Goal: Transaction & Acquisition: Purchase product/service

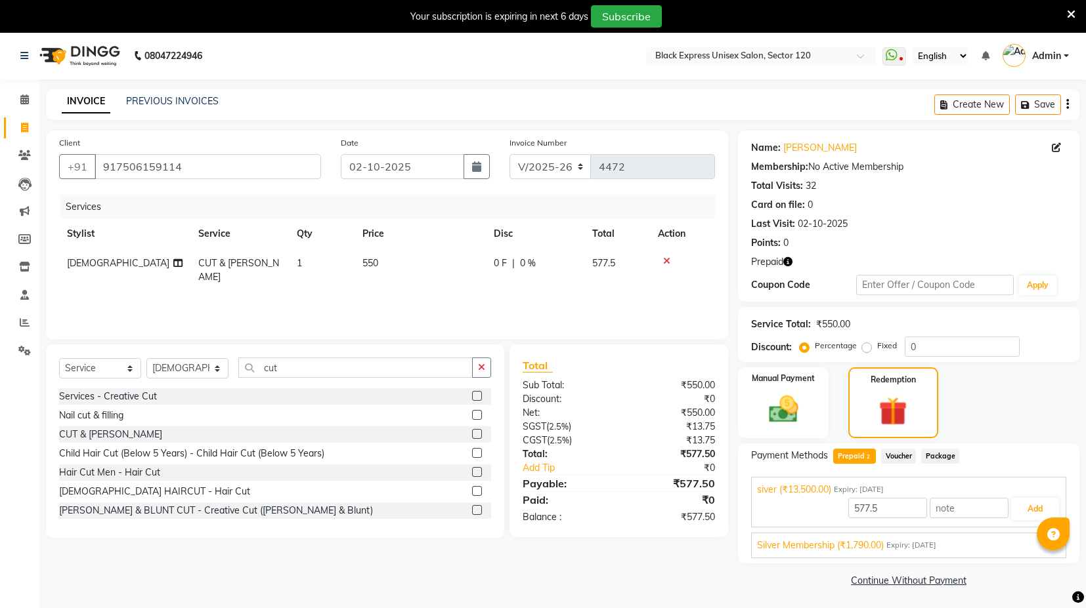
select select "7082"
select select "service"
select select "87608"
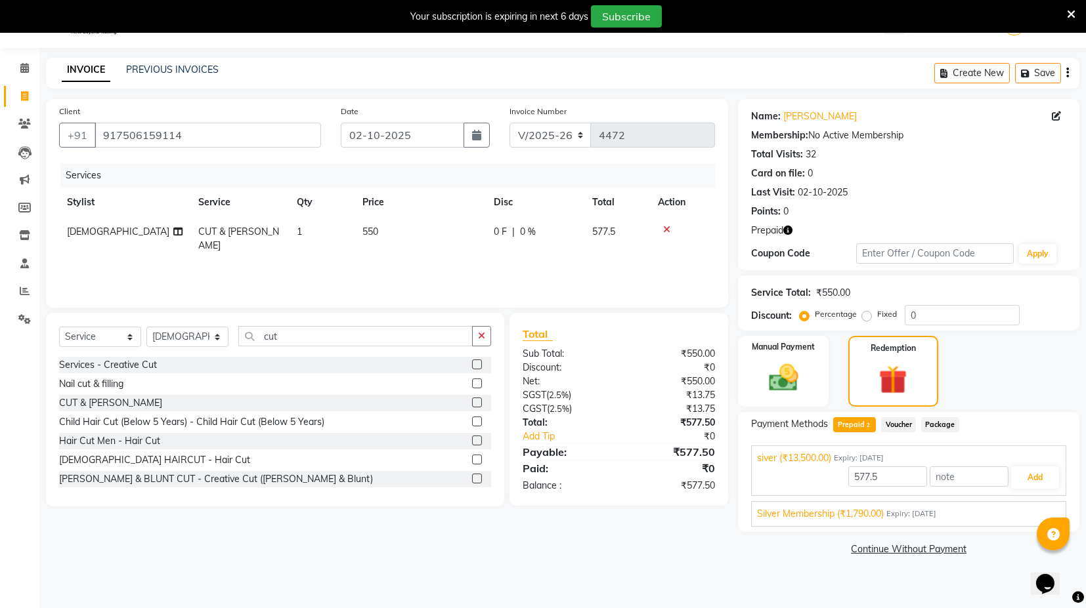
click at [958, 517] on div "Silver Membership (₹1,790.00) Expiry: [DATE]" at bounding box center [908, 514] width 303 height 14
click at [1027, 510] on button "Add" at bounding box center [1035, 509] width 48 height 22
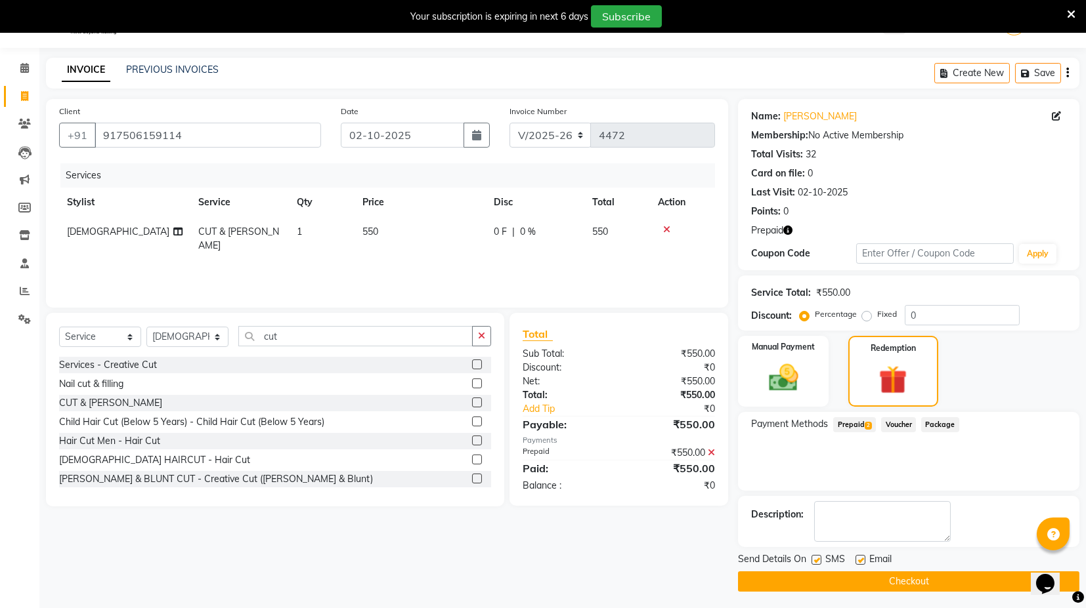
click at [817, 559] on label at bounding box center [816, 560] width 10 height 10
click at [817, 559] on input "checkbox" at bounding box center [815, 561] width 9 height 9
click at [864, 561] on div "Email" at bounding box center [878, 561] width 47 height 16
click at [815, 559] on label at bounding box center [816, 560] width 10 height 10
click at [815, 559] on input "checkbox" at bounding box center [815, 561] width 9 height 9
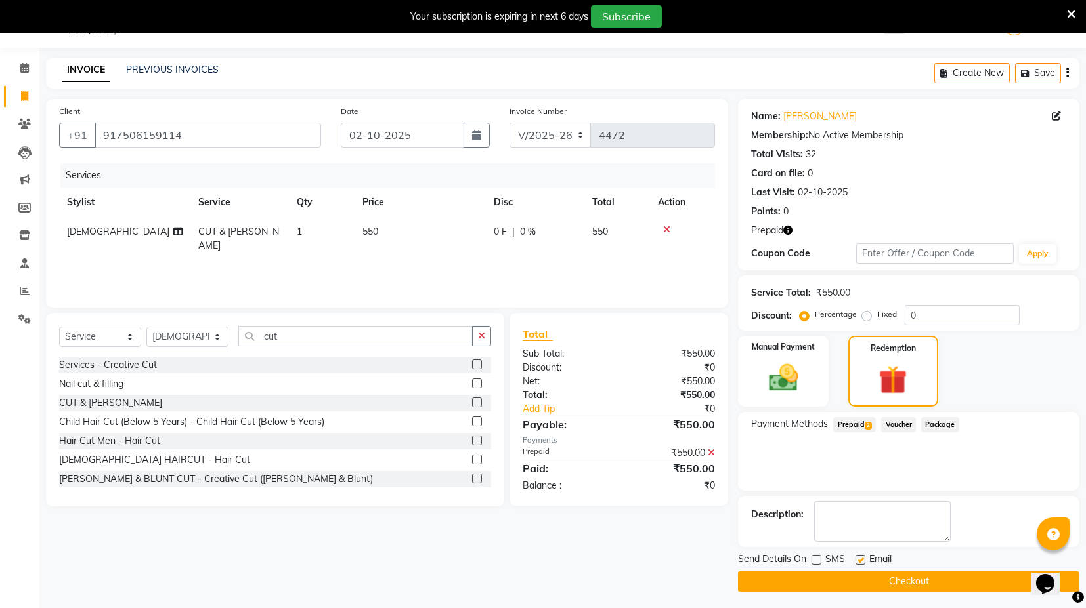
checkbox input "true"
click at [857, 573] on button "Checkout" at bounding box center [908, 582] width 341 height 20
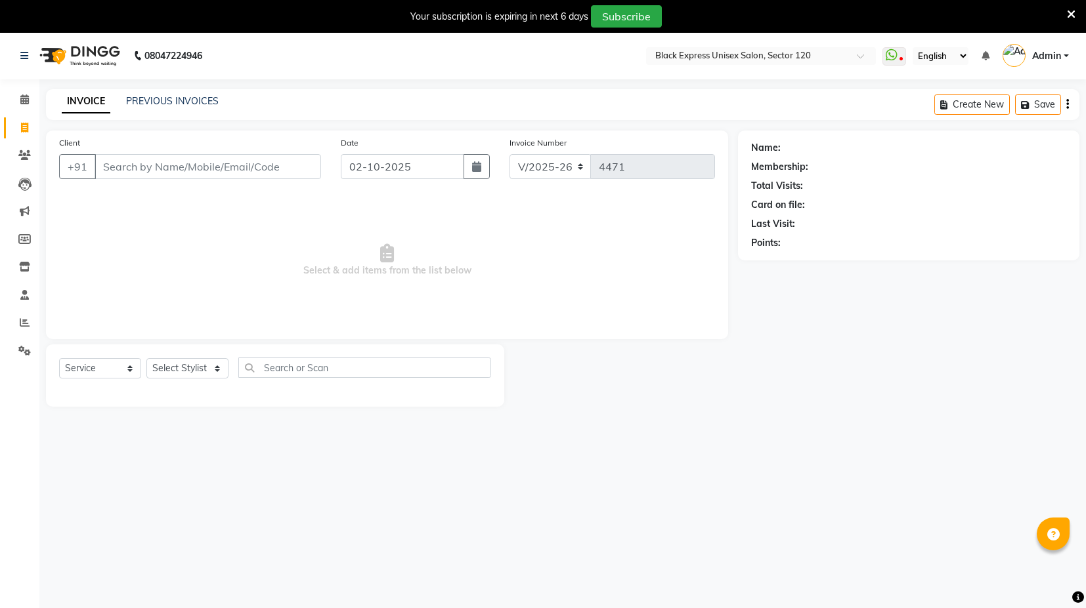
select select "7082"
select select "service"
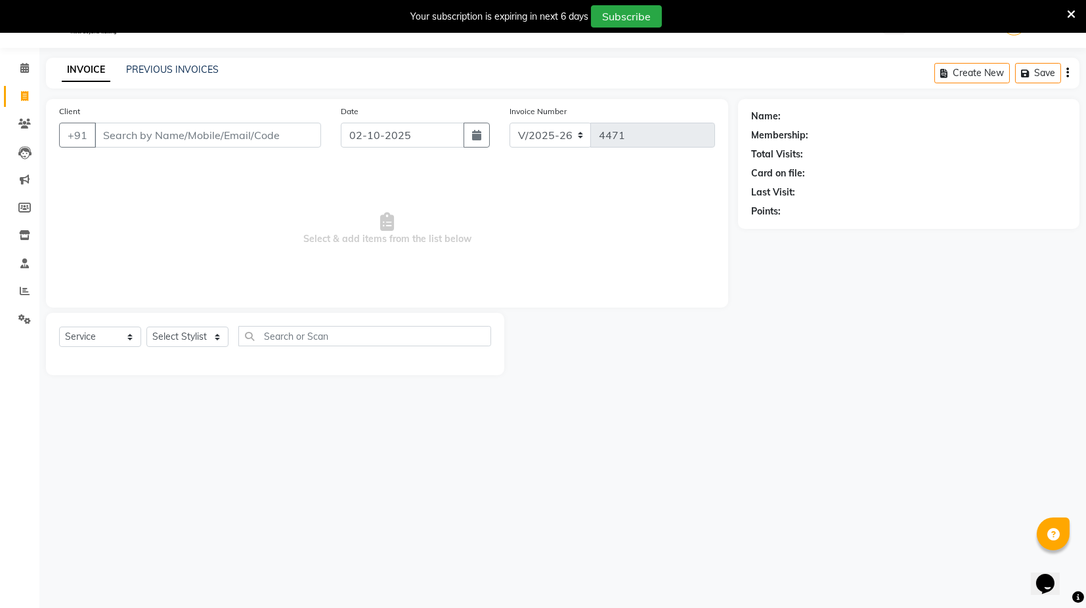
scroll to position [32, 0]
click at [29, 262] on span at bounding box center [24, 264] width 23 height 15
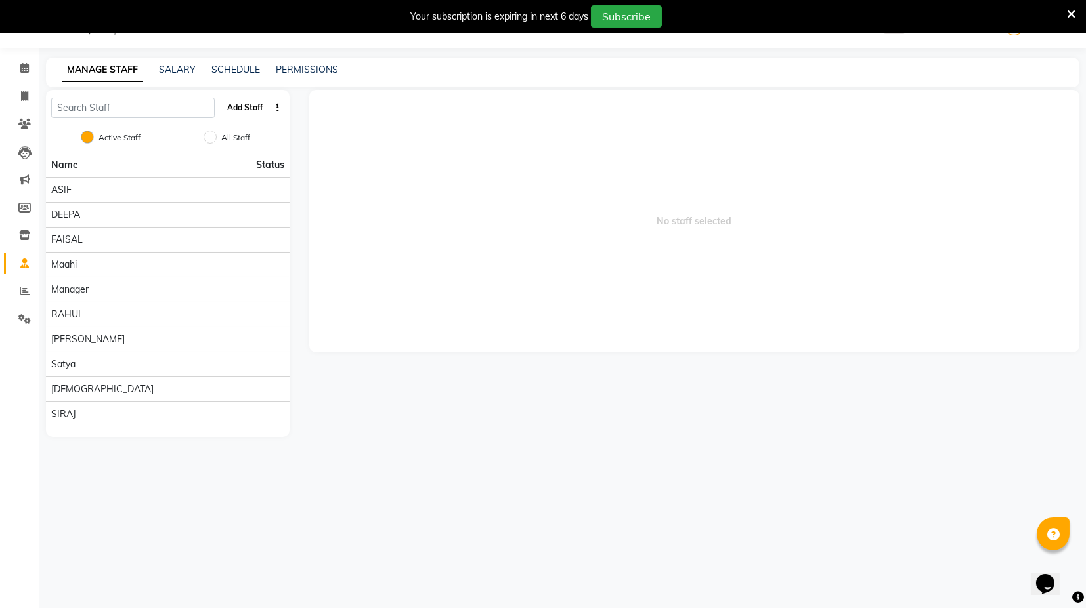
click at [246, 110] on button "Add Staff" at bounding box center [245, 107] width 46 height 22
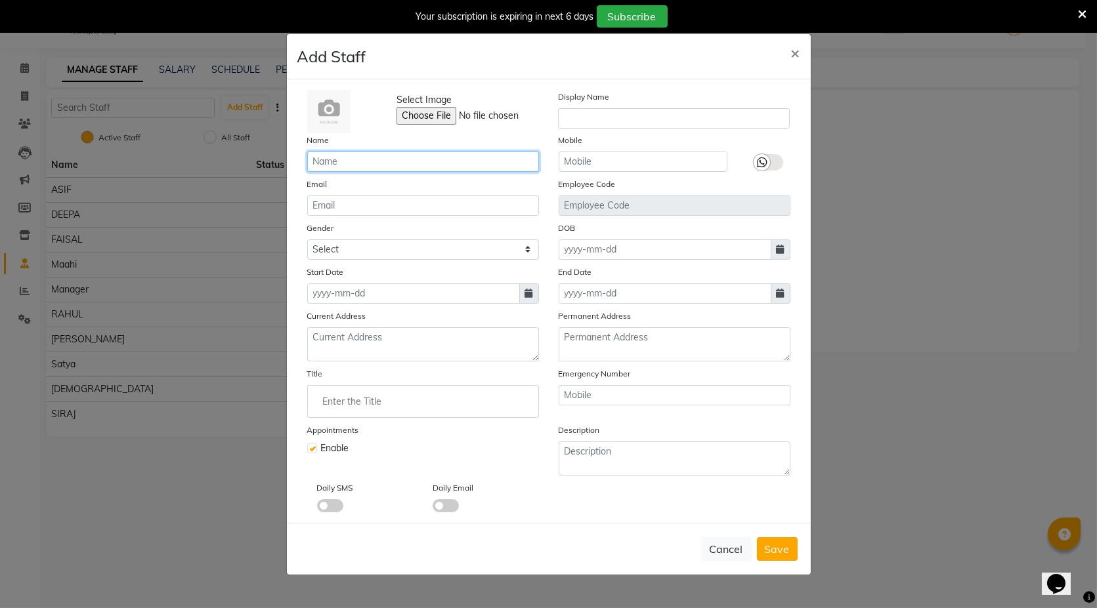
click at [429, 159] on input "text" at bounding box center [423, 162] width 232 height 20
type input "k"
type input "KASIM"
click at [589, 153] on input "text" at bounding box center [643, 162] width 169 height 20
type input "98716261871"
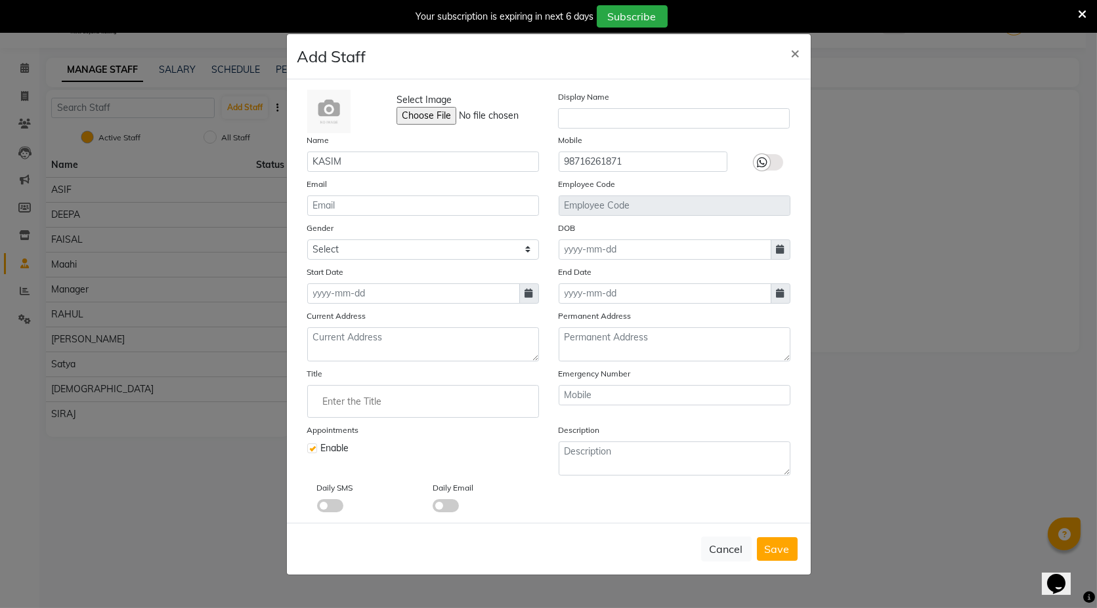
click at [521, 295] on span at bounding box center [529, 294] width 20 height 20
select select "10"
select select "2025"
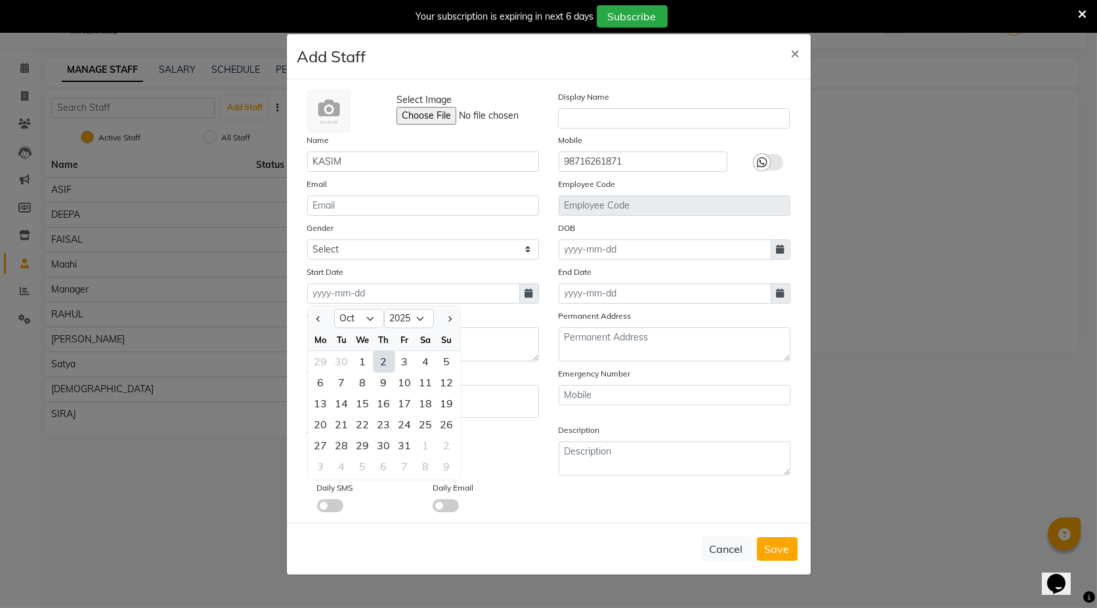
click at [379, 359] on div "2" at bounding box center [383, 361] width 21 height 21
type input "02-10-2025"
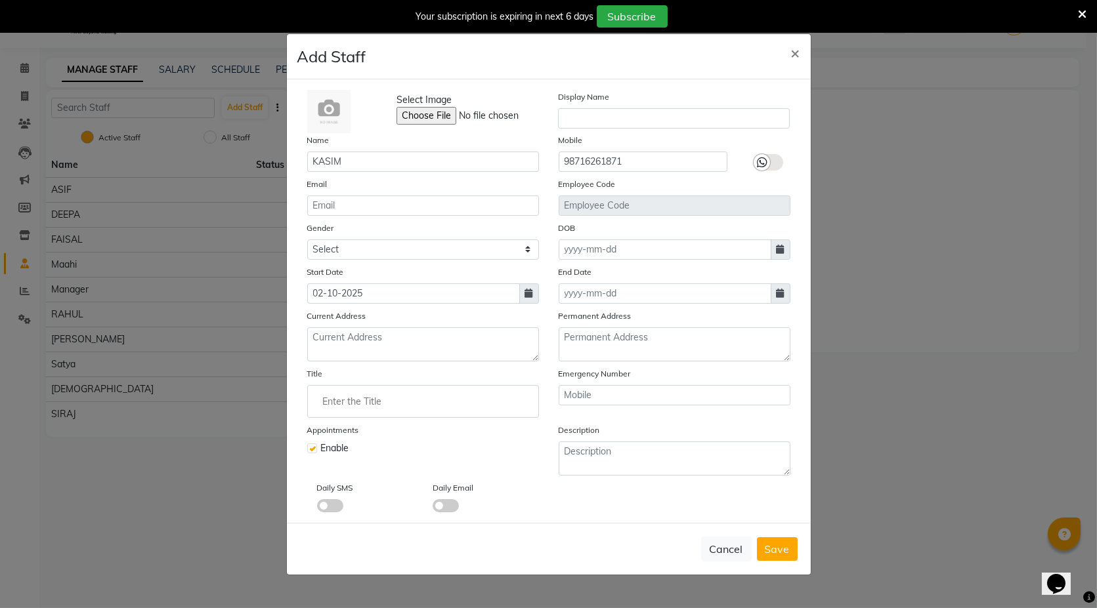
click at [452, 506] on span at bounding box center [446, 506] width 26 height 13
click at [433, 508] on input "checkbox" at bounding box center [433, 508] width 0 height 0
click at [786, 553] on span "Save" at bounding box center [777, 549] width 25 height 13
checkbox input "false"
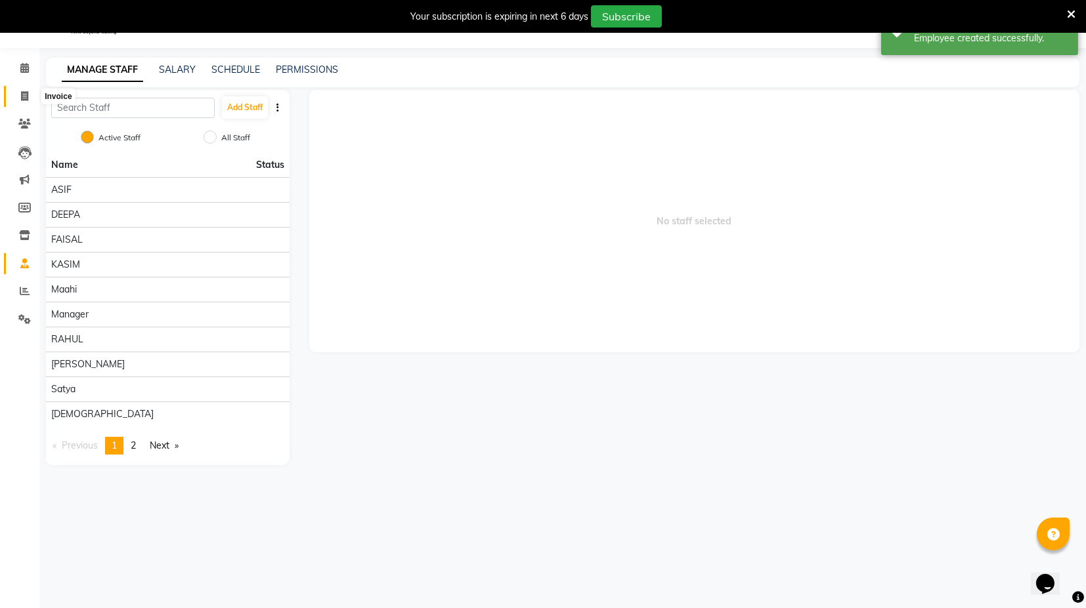
click at [22, 100] on icon at bounding box center [24, 96] width 7 height 10
select select "service"
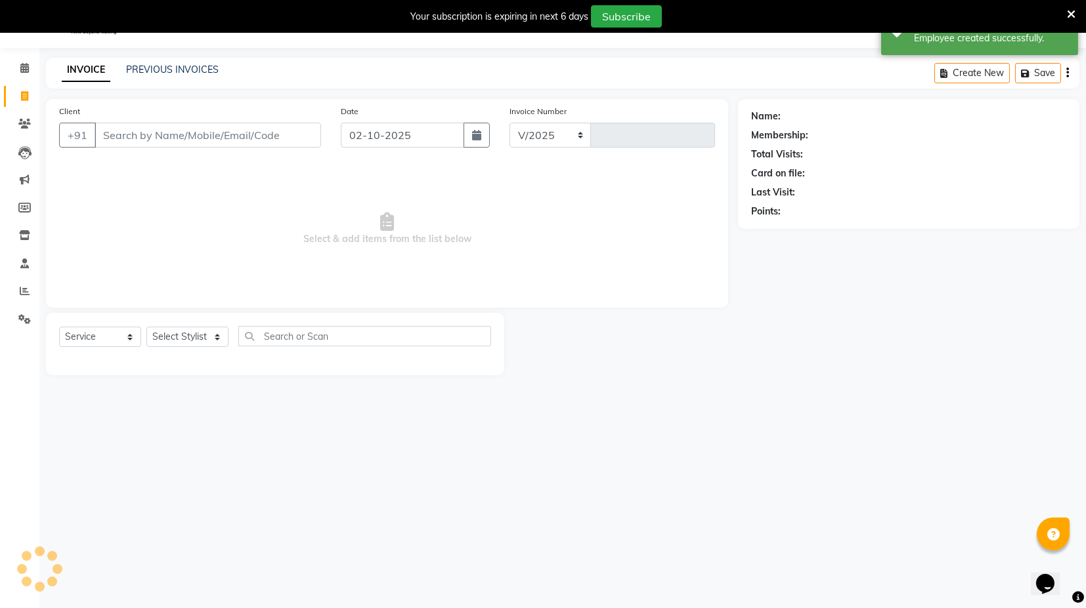
select select "7082"
type input "4473"
click at [123, 341] on select "Select Service Product Membership Package Voucher Prepaid Gift Card" at bounding box center [100, 337] width 82 height 20
click at [172, 335] on select "Select Stylist ASIF DEEPA FAISAL KASIM maahi Manager RAHUL RAJVEER satya SHAFI …" at bounding box center [187, 337] width 82 height 20
select select "93556"
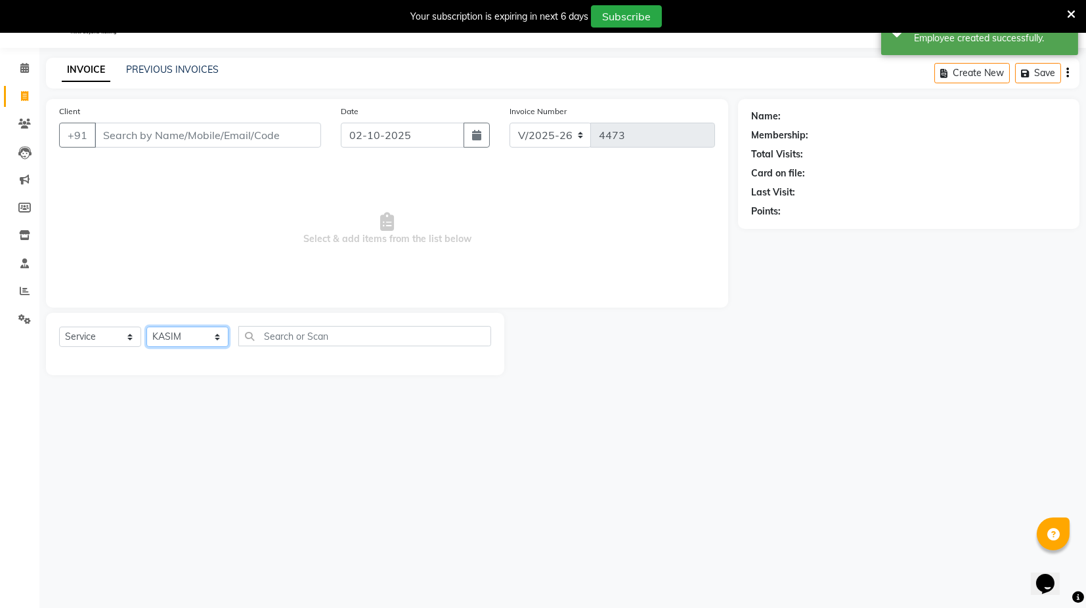
click at [146, 327] on select "Select Stylist ASIF DEEPA FAISAL KASIM maahi Manager RAHUL RAJVEER satya SHAFI …" at bounding box center [187, 337] width 82 height 20
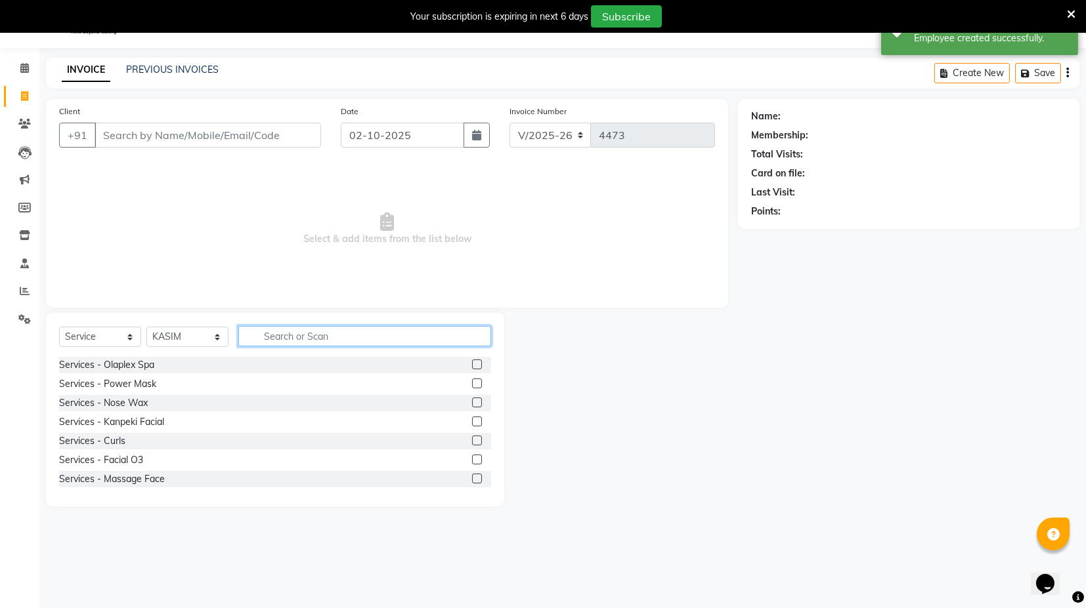
click at [295, 337] on input "text" at bounding box center [364, 336] width 253 height 20
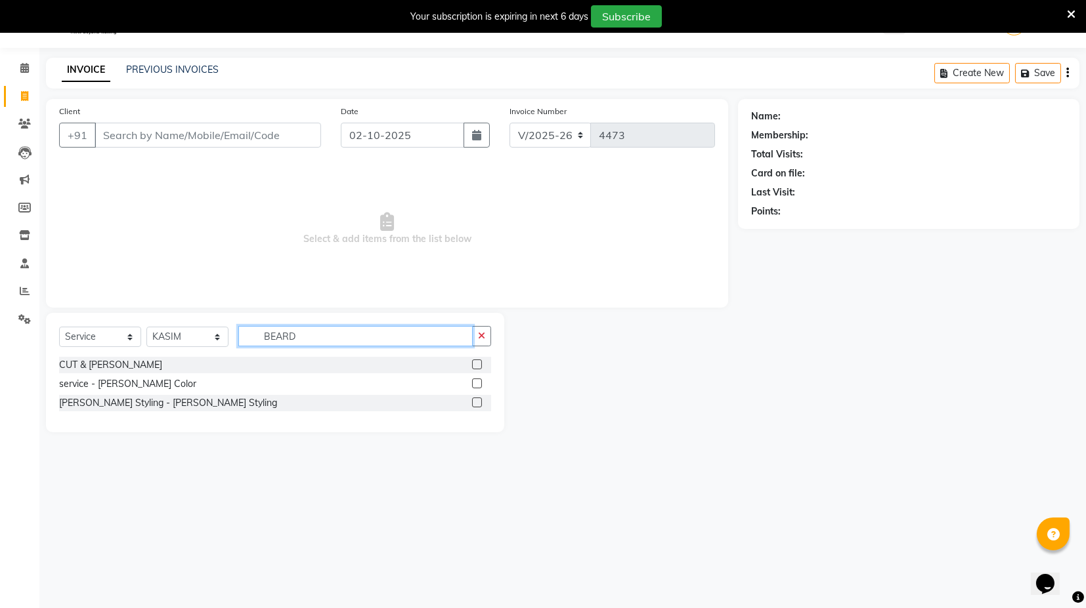
type input "BEARD"
click at [481, 402] on label at bounding box center [477, 403] width 10 height 10
click at [480, 402] on input "checkbox" at bounding box center [476, 403] width 9 height 9
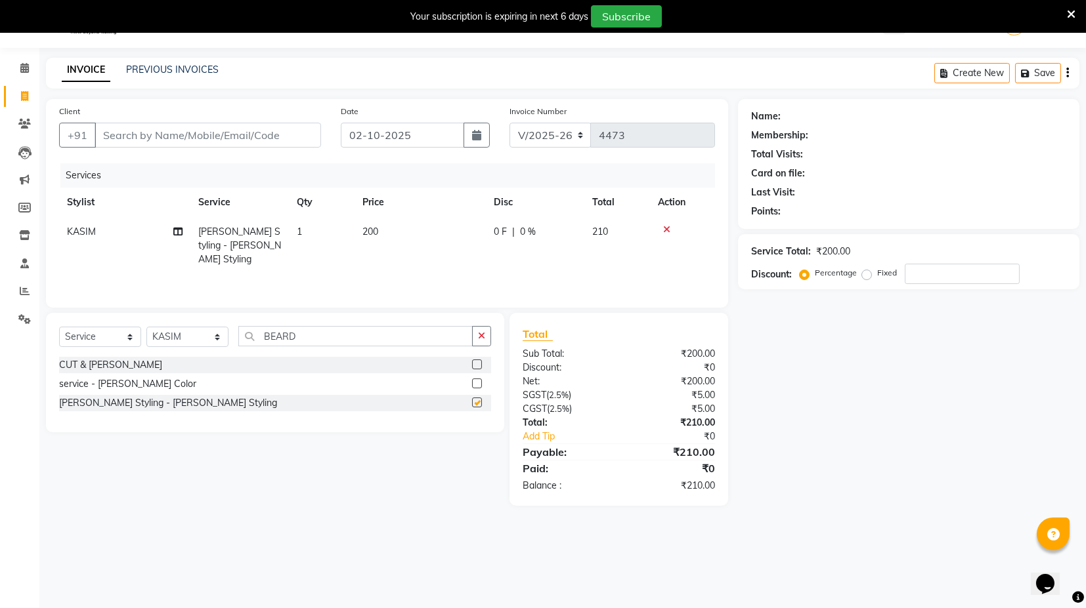
click at [385, 242] on td "200" at bounding box center [419, 245] width 131 height 57
checkbox input "false"
select select "93556"
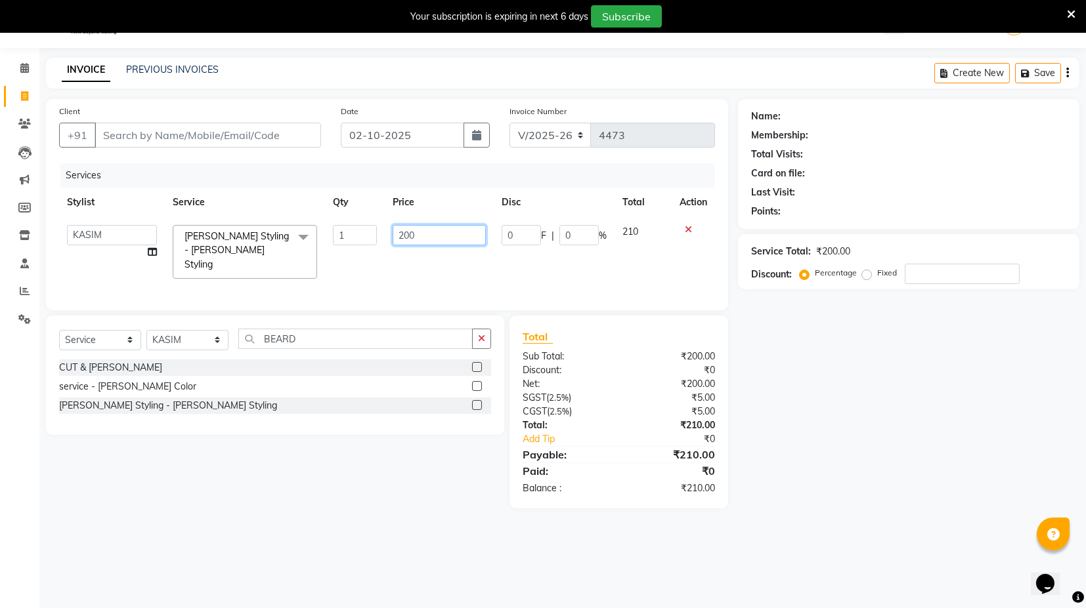
click at [409, 236] on input "200" at bounding box center [439, 235] width 93 height 20
type input "250"
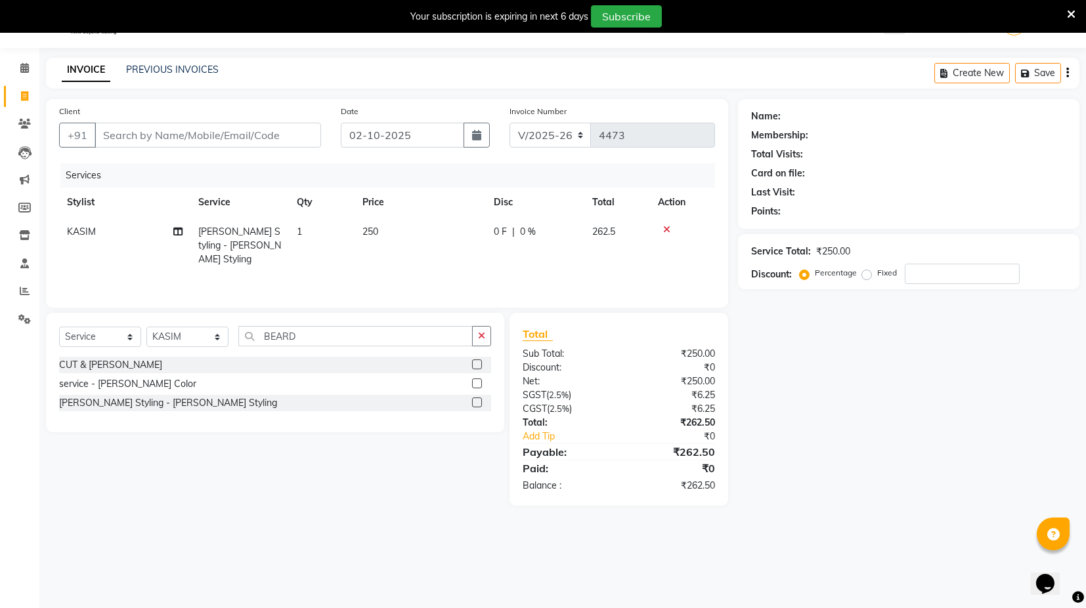
click at [412, 253] on td "250" at bounding box center [419, 245] width 131 height 57
select select "93556"
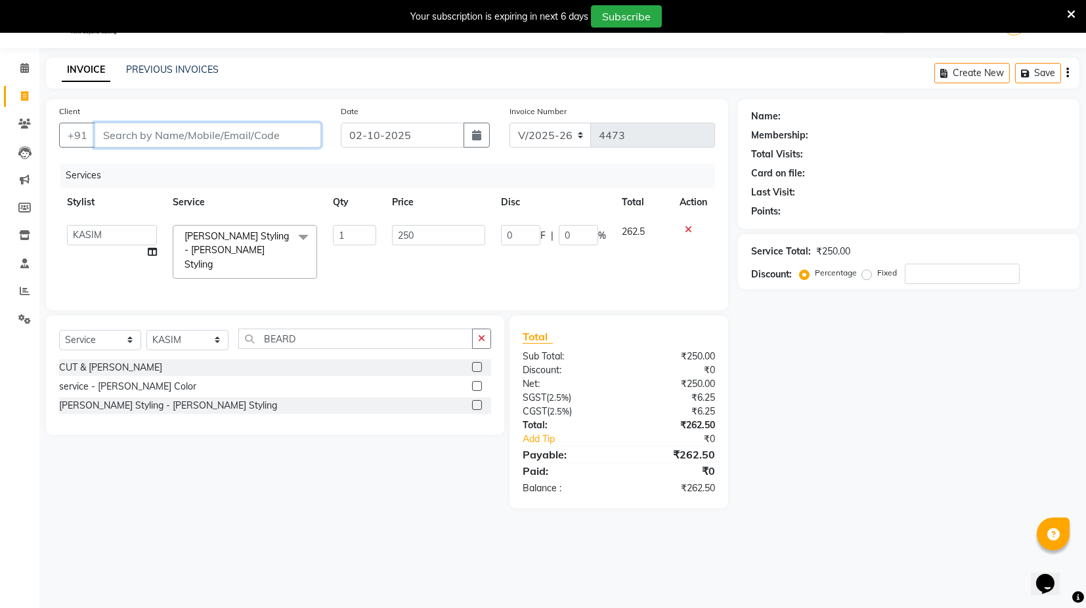
click at [234, 127] on input "Client" at bounding box center [208, 135] width 226 height 25
type input "8"
type input "0"
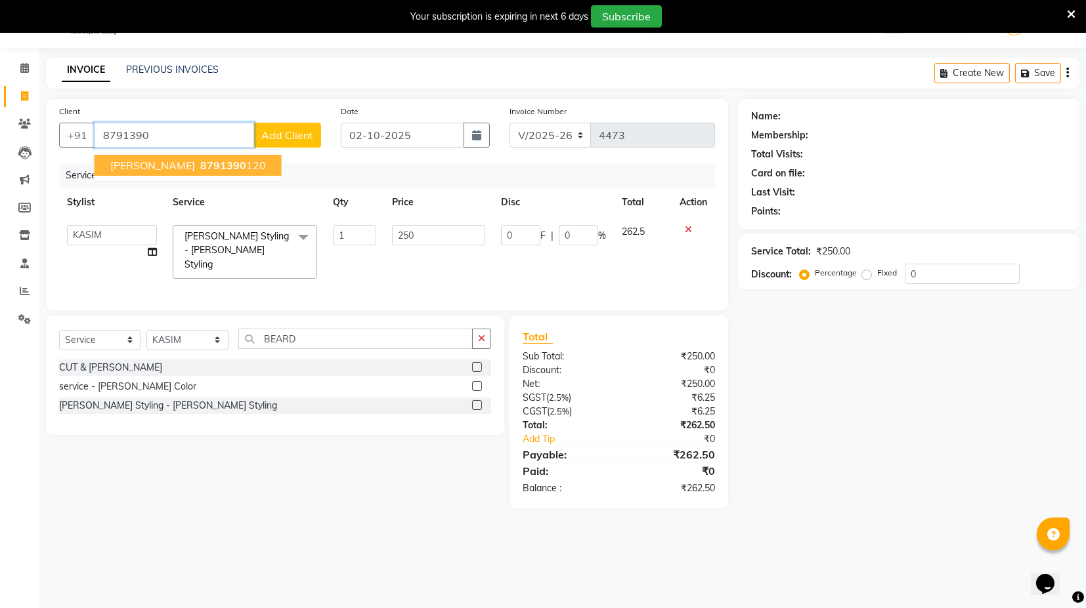
click at [202, 159] on ngb-highlight "8791390 120" at bounding box center [232, 165] width 68 height 13
type input "8791390120"
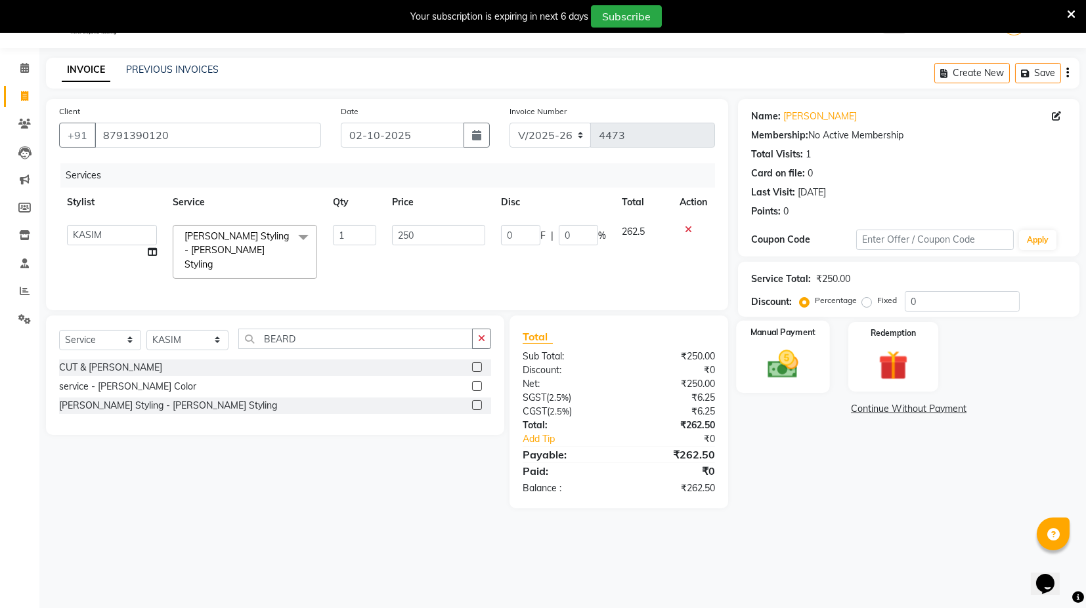
drag, startPoint x: 805, startPoint y: 371, endPoint x: 815, endPoint y: 369, distance: 9.4
click at [805, 370] on img at bounding box center [783, 364] width 50 height 35
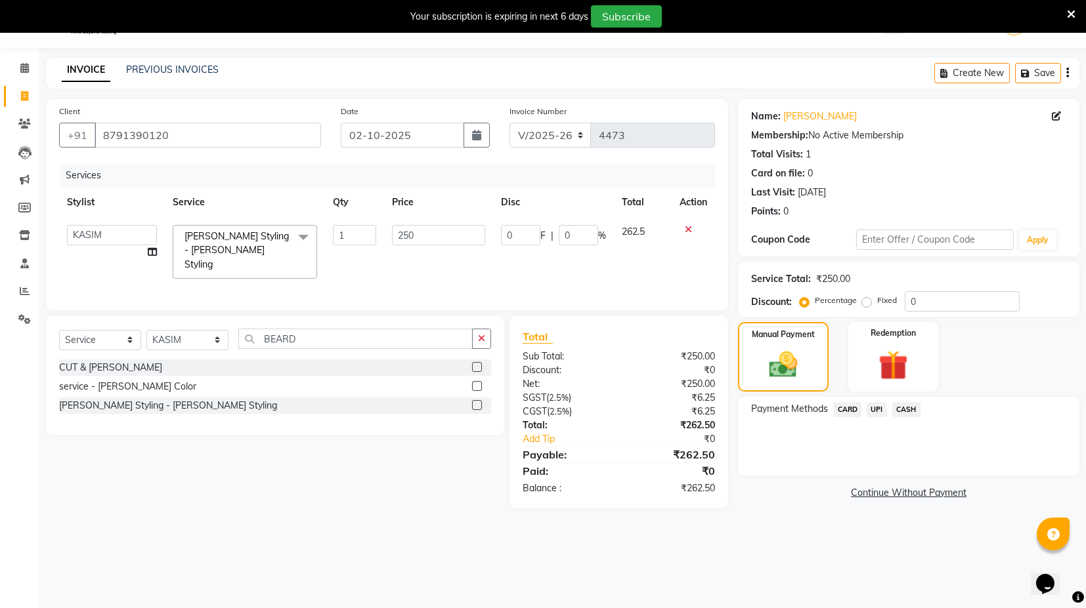
drag, startPoint x: 873, startPoint y: 410, endPoint x: 883, endPoint y: 423, distance: 16.4
click at [874, 410] on span "UPI" at bounding box center [876, 409] width 20 height 15
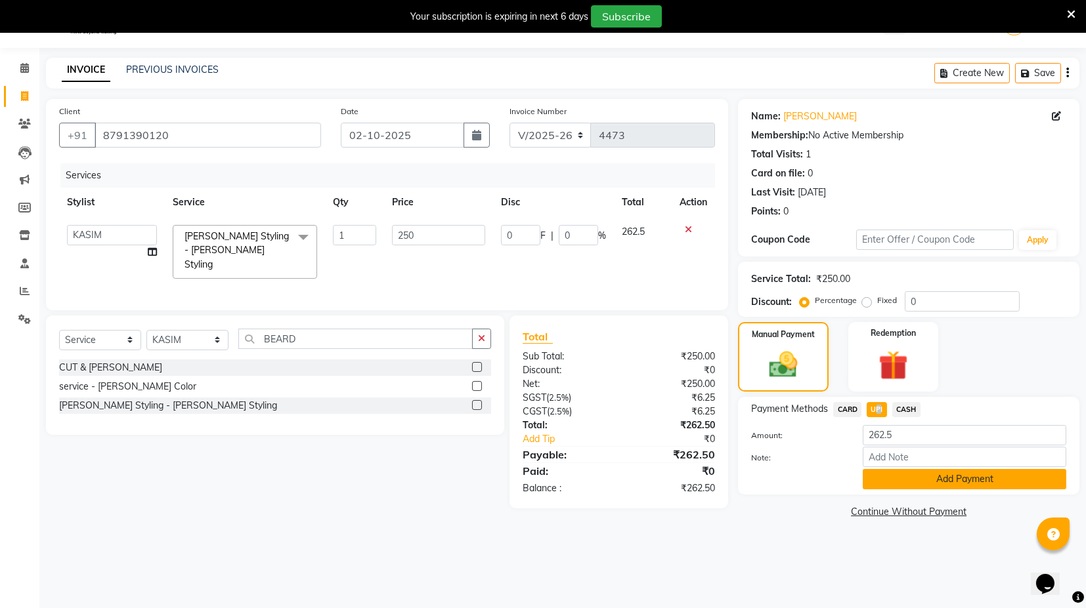
click at [939, 481] on button "Add Payment" at bounding box center [963, 479] width 203 height 20
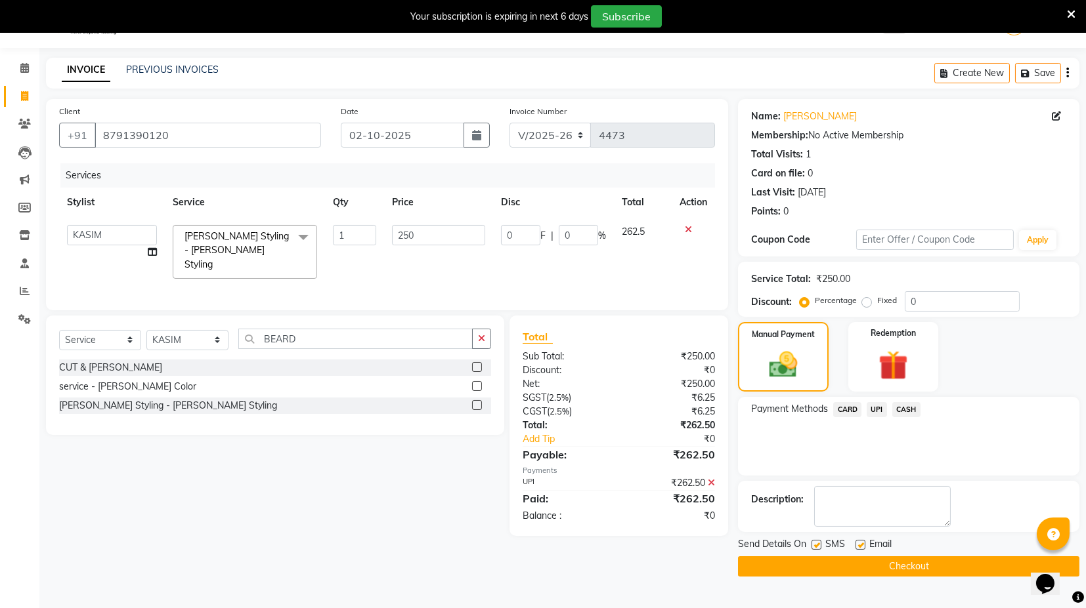
drag, startPoint x: 813, startPoint y: 542, endPoint x: 841, endPoint y: 553, distance: 30.6
click at [814, 542] on label at bounding box center [816, 545] width 10 height 10
click at [814, 542] on input "checkbox" at bounding box center [815, 546] width 9 height 9
checkbox input "false"
click at [854, 546] on div "SMS" at bounding box center [833, 546] width 44 height 16
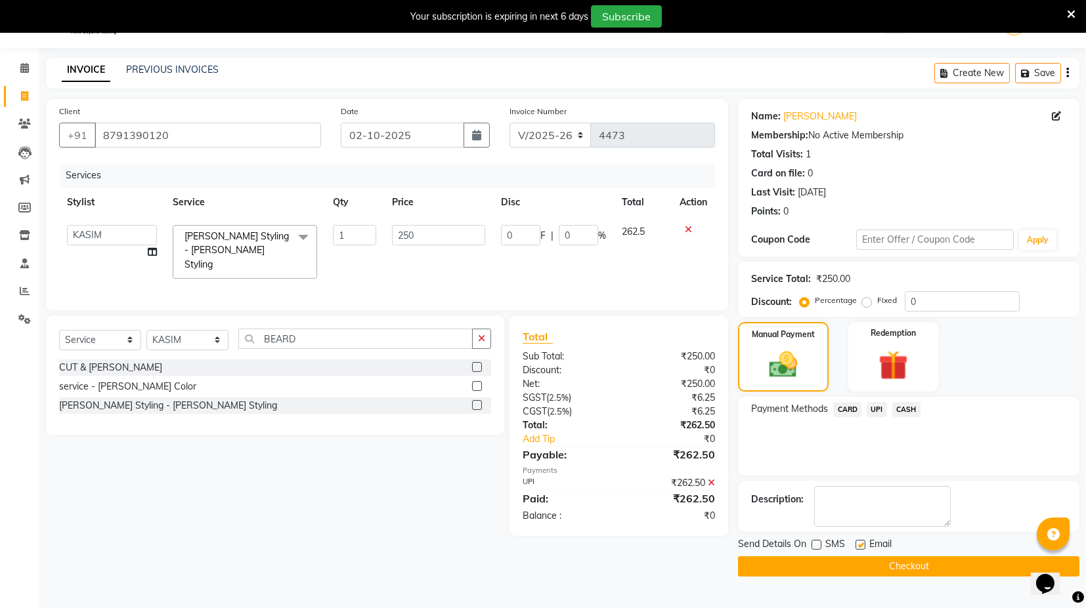
click at [863, 546] on label at bounding box center [860, 545] width 10 height 10
click at [863, 546] on input "checkbox" at bounding box center [859, 546] width 9 height 9
checkbox input "false"
drag, startPoint x: 865, startPoint y: 566, endPoint x: 866, endPoint y: 573, distance: 6.7
click at [866, 567] on button "Checkout" at bounding box center [908, 567] width 341 height 20
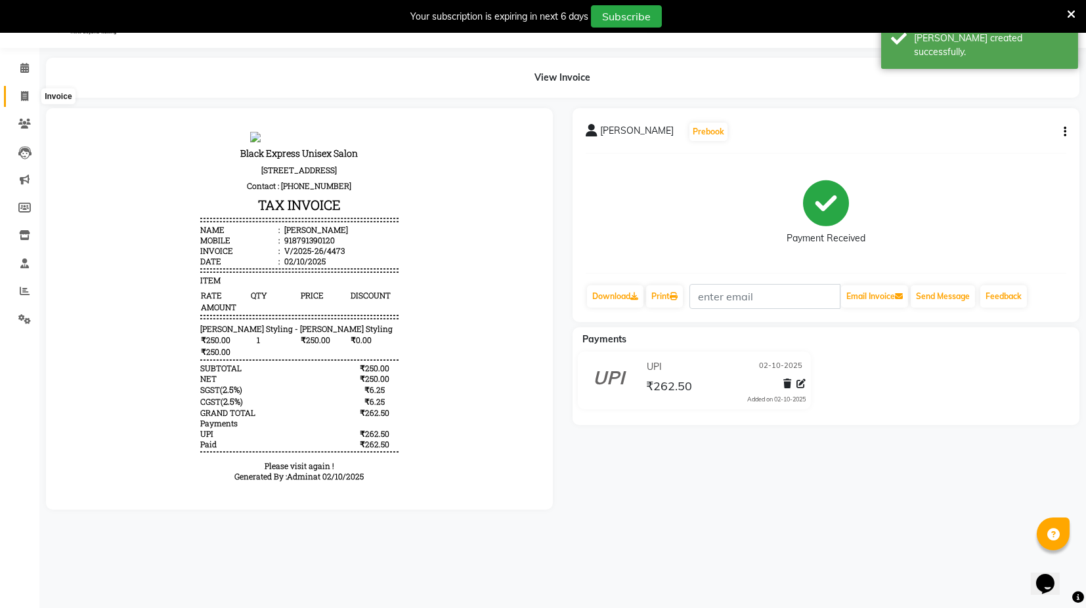
click at [22, 91] on icon at bounding box center [24, 96] width 7 height 10
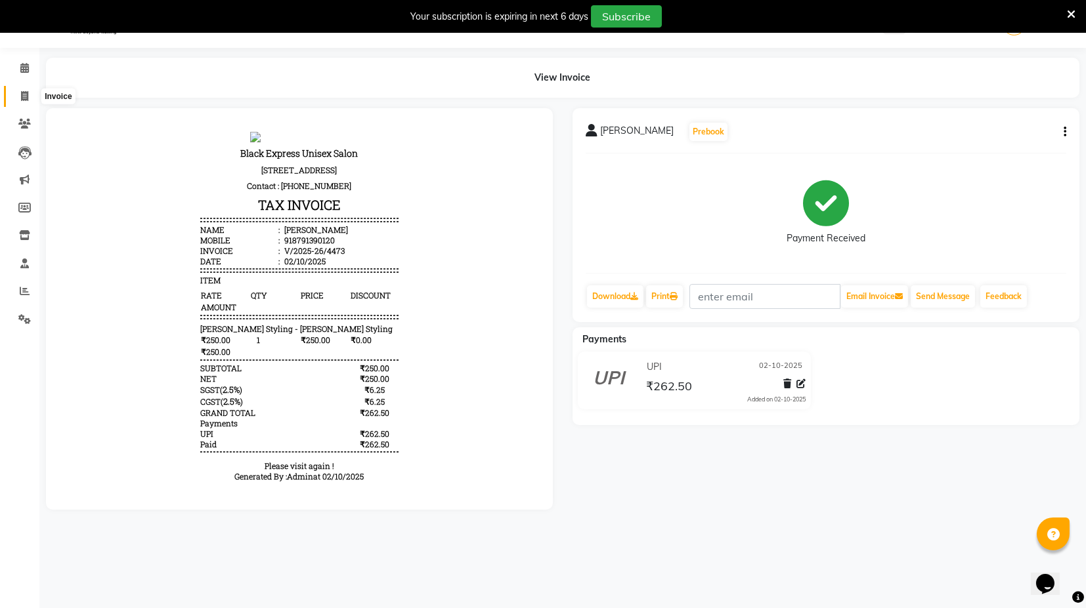
select select "service"
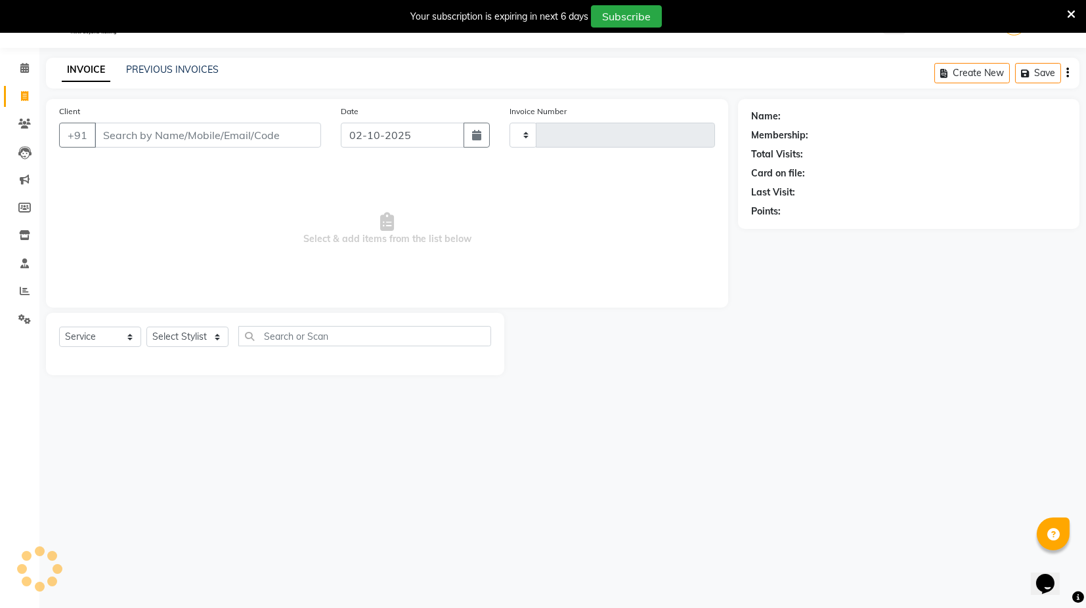
type input "4474"
select select "7082"
drag, startPoint x: 141, startPoint y: 56, endPoint x: 146, endPoint y: 64, distance: 10.0
click at [143, 59] on div "08047224946 Select Location × Black Express Unisex Salon, Sector 120 WhatsApp S…" at bounding box center [543, 305] width 1086 height 608
click at [148, 68] on link "PREVIOUS INVOICES" at bounding box center [172, 70] width 93 height 12
